Goal: Task Accomplishment & Management: Manage account settings

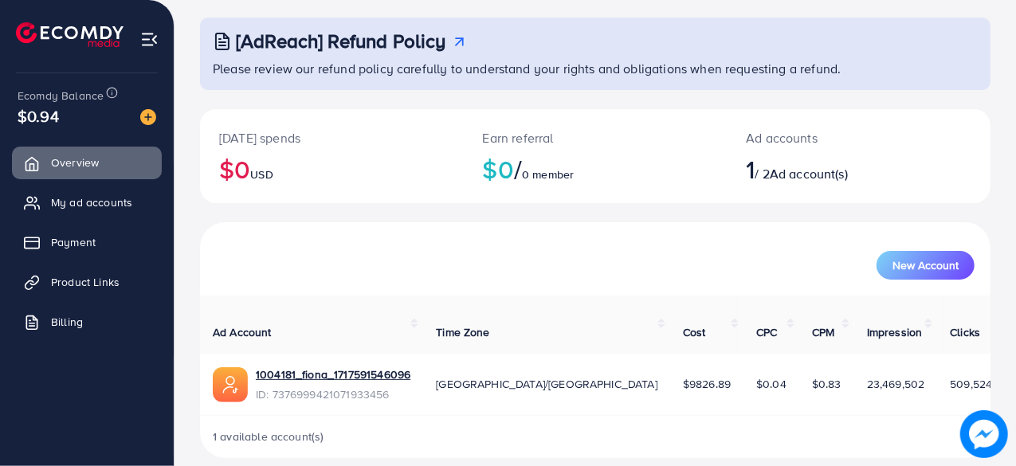
scroll to position [81, 0]
click at [379, 367] on link "1004181_fiona_1717591546096" at bounding box center [333, 375] width 155 height 16
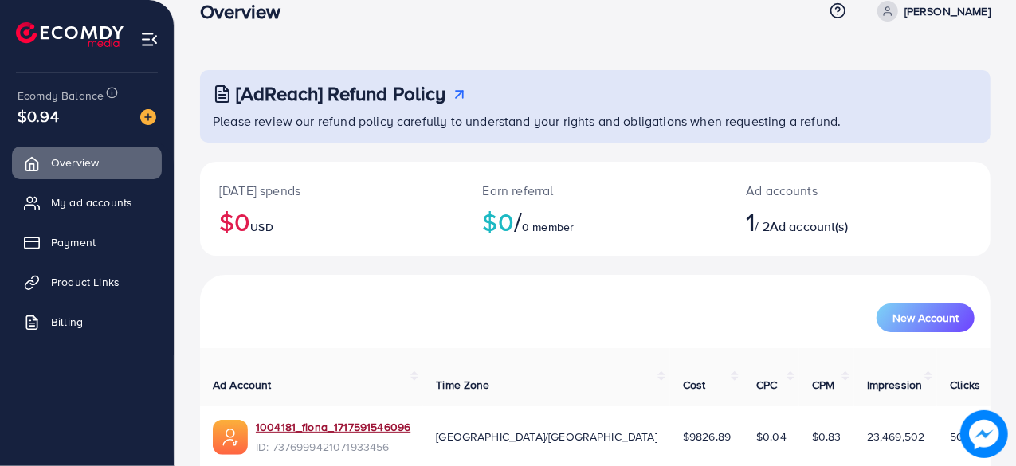
scroll to position [0, 0]
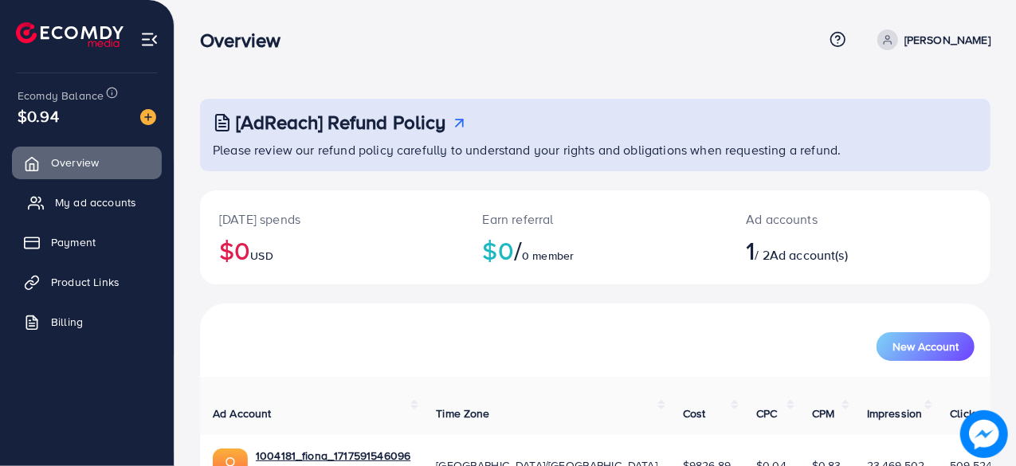
click at [87, 208] on span "My ad accounts" at bounding box center [95, 202] width 81 height 16
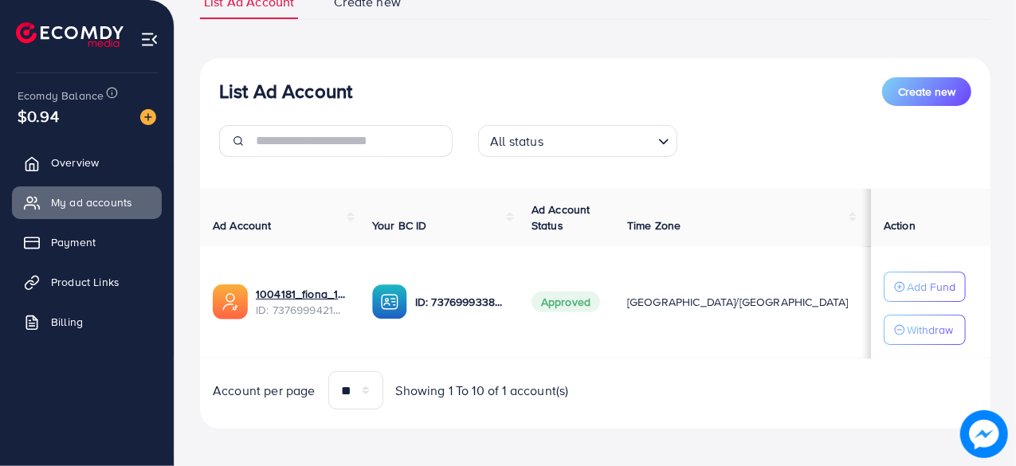
scroll to position [53, 0]
